Goal: Information Seeking & Learning: Learn about a topic

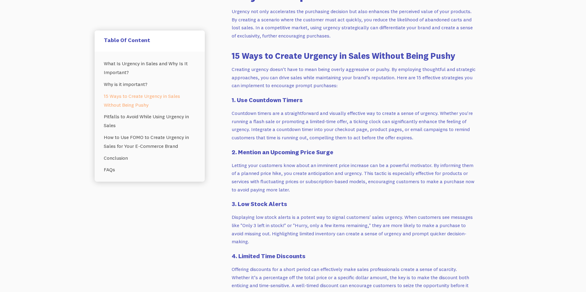
scroll to position [511, 0]
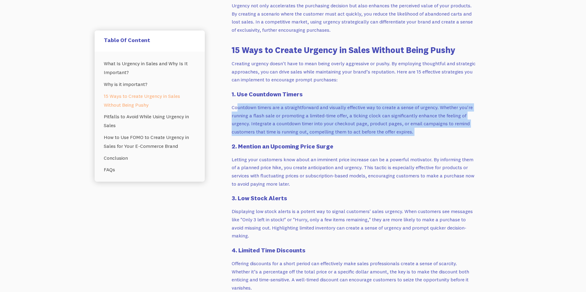
drag, startPoint x: 237, startPoint y: 105, endPoint x: 405, endPoint y: 136, distance: 171.5
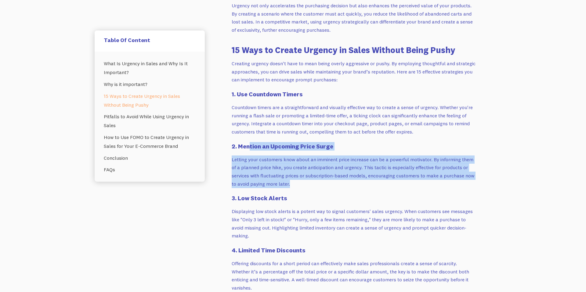
drag, startPoint x: 249, startPoint y: 147, endPoint x: 337, endPoint y: 187, distance: 96.8
click at [337, 187] on p "Letting your customers know about an imminent price increase can be a powerful …" at bounding box center [354, 172] width 244 height 33
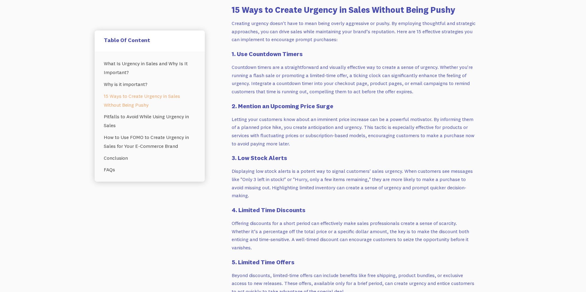
scroll to position [563, 0]
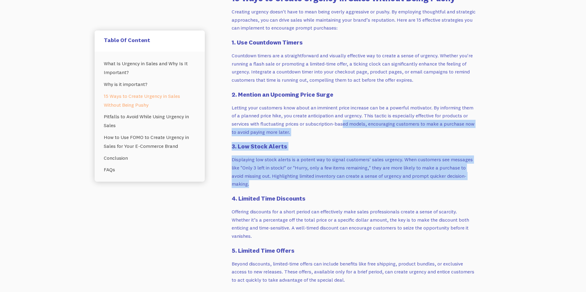
drag, startPoint x: 329, startPoint y: 184, endPoint x: 355, endPoint y: 93, distance: 94.5
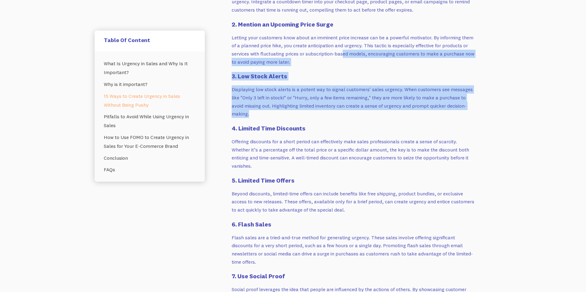
scroll to position [633, 0]
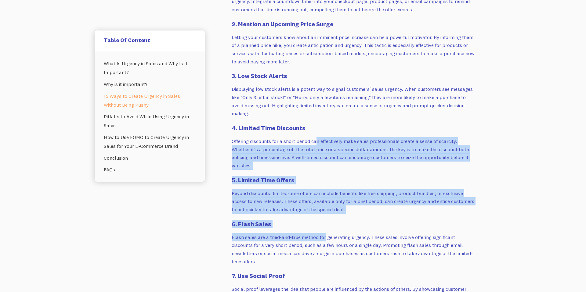
drag, startPoint x: 315, startPoint y: 138, endPoint x: 331, endPoint y: 275, distance: 137.5
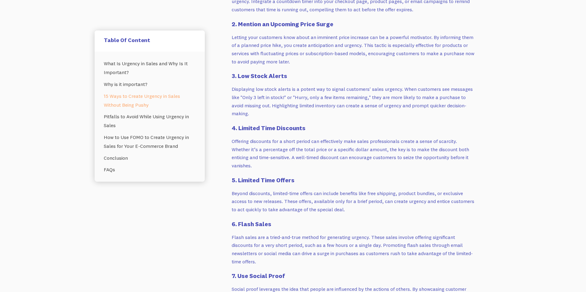
click at [347, 201] on p "Beyond discounts, limited-time offers can include benefits like free shipping, …" at bounding box center [354, 201] width 244 height 24
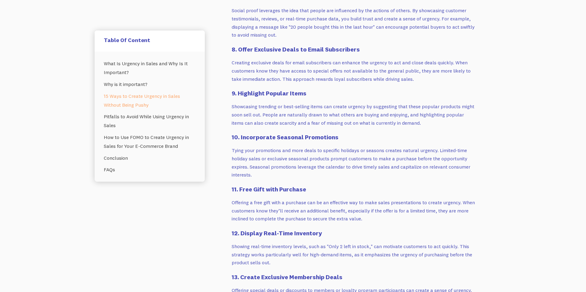
scroll to position [913, 0]
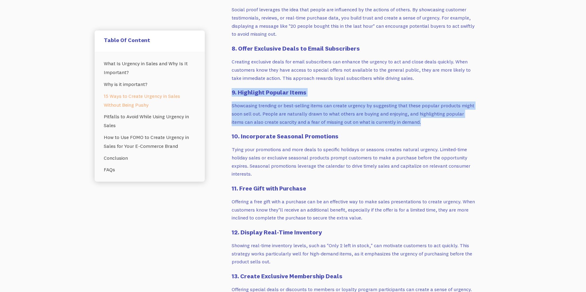
drag, startPoint x: 268, startPoint y: 78, endPoint x: 470, endPoint y: 115, distance: 205.3
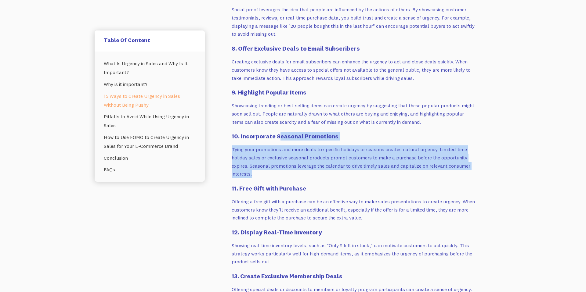
drag, startPoint x: 257, startPoint y: 165, endPoint x: 278, endPoint y: 126, distance: 44.1
click at [278, 132] on h4 "10. Incorporate Seasonal Promotions" at bounding box center [354, 136] width 244 height 9
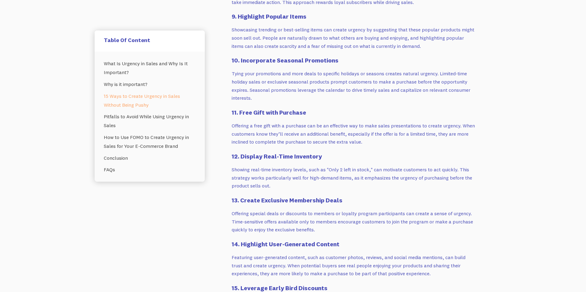
scroll to position [989, 0]
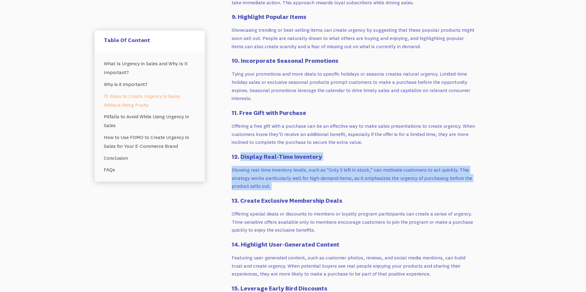
drag, startPoint x: 240, startPoint y: 153, endPoint x: 267, endPoint y: 190, distance: 45.9
click at [266, 190] on div "Did you know that people’s attention spans are getting shorter these days? We o…" at bounding box center [354, 295] width 244 height 1960
click at [267, 196] on h4 "13. Create Exclusive Membership Deals" at bounding box center [354, 200] width 244 height 9
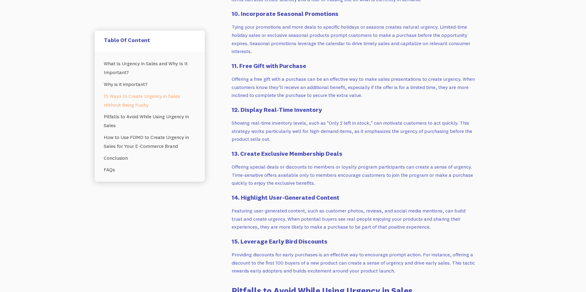
scroll to position [1041, 0]
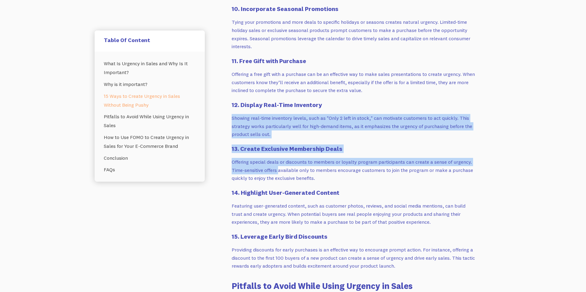
drag, startPoint x: 278, startPoint y: 165, endPoint x: 309, endPoint y: 102, distance: 70.5
click at [309, 100] on div "Did you know that people’s attention spans are getting shorter these days? We o…" at bounding box center [354, 244] width 244 height 1960
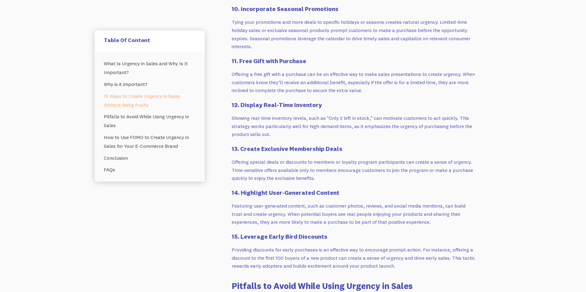
click at [307, 158] on p "Offering special deals or discounts to members or loyalty program participants …" at bounding box center [354, 170] width 244 height 24
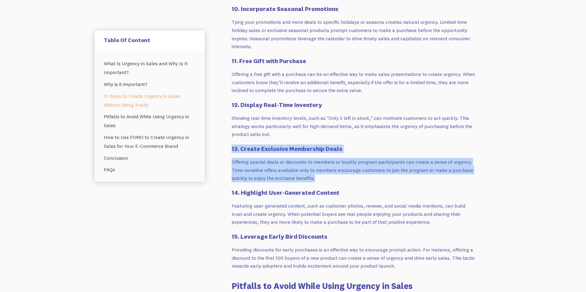
drag, startPoint x: 358, startPoint y: 168, endPoint x: 461, endPoint y: 126, distance: 110.7
click at [461, 126] on div "Did you know that people’s attention spans are getting shorter these days? We o…" at bounding box center [354, 244] width 244 height 1960
click at [461, 126] on p "Showing real-time inventory levels, such as "Only 2 left in stock," can motivat…" at bounding box center [354, 126] width 244 height 24
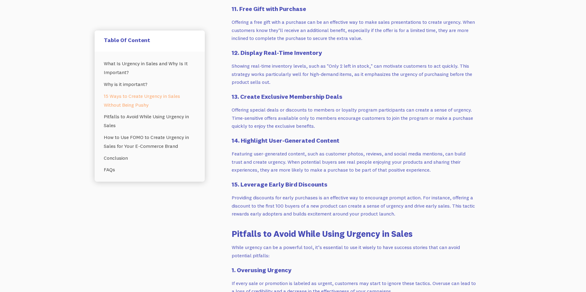
scroll to position [1097, 0]
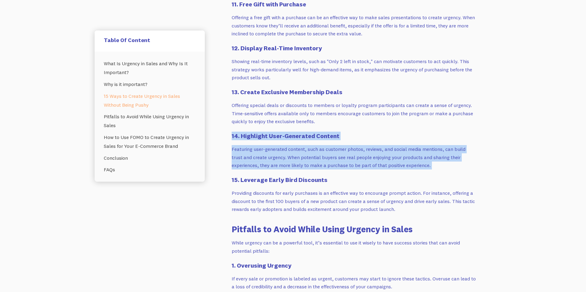
drag, startPoint x: 355, startPoint y: 165, endPoint x: 223, endPoint y: 128, distance: 137.9
click at [223, 128] on div "Table Of Content What Is Urgency in Sales and Why Is It Important? Why is it im…" at bounding box center [293, 110] width 397 height 2113
click at [232, 132] on h4 "14. Highlight User-Generated Content" at bounding box center [354, 136] width 244 height 9
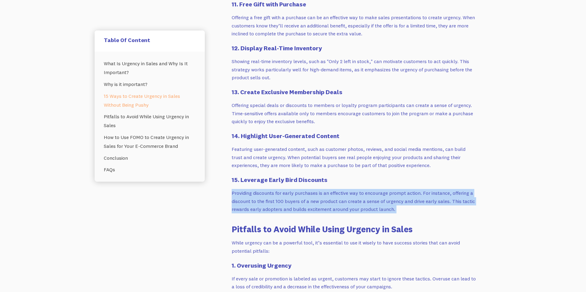
drag, startPoint x: 250, startPoint y: 179, endPoint x: 384, endPoint y: 208, distance: 137.5
click at [384, 208] on div "Did you know that people’s attention spans are getting shorter these days? We o…" at bounding box center [354, 187] width 244 height 1960
click at [400, 204] on p "Providing discounts for early purchases is an effective way to encourage prompt…" at bounding box center [354, 201] width 244 height 24
drag, startPoint x: 400, startPoint y: 204, endPoint x: 399, endPoint y: 176, distance: 28.4
click at [399, 176] on div "Did you know that people’s attention spans are getting shorter these days? We o…" at bounding box center [354, 187] width 244 height 1960
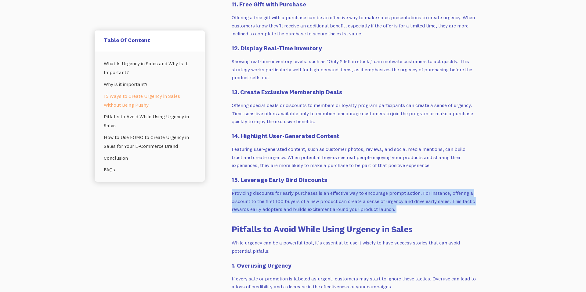
click at [411, 189] on p "Providing discounts for early purchases is an effective way to encourage prompt…" at bounding box center [354, 201] width 244 height 24
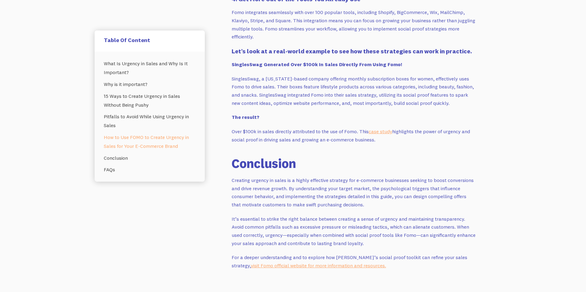
scroll to position [1703, 0]
